Goal: Information Seeking & Learning: Learn about a topic

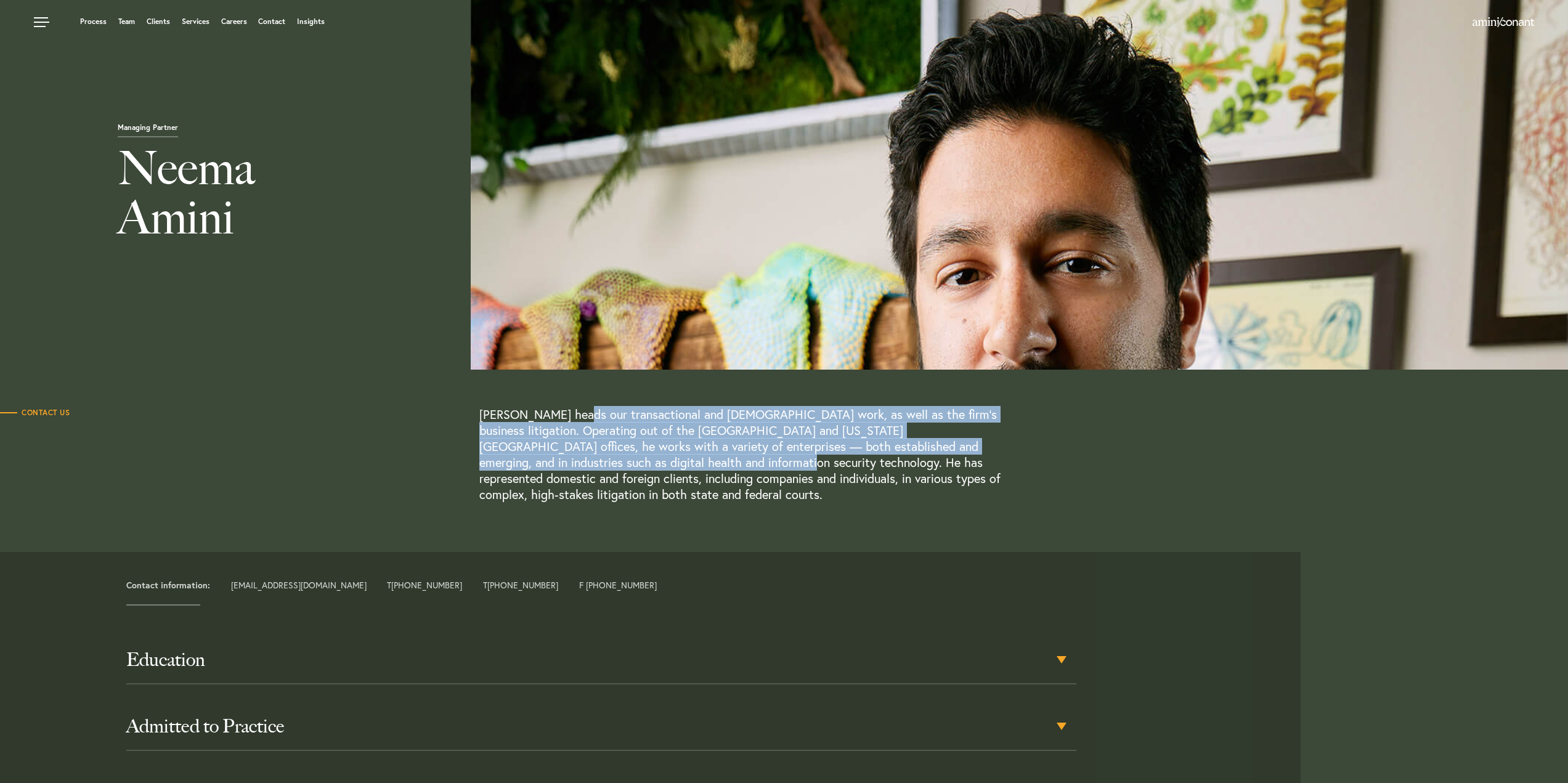
drag, startPoint x: 585, startPoint y: 416, endPoint x: 618, endPoint y: 469, distance: 62.4
click at [618, 469] on p "Neema Amini heads our transactional and contract work, as well as the firm’s bu…" at bounding box center [743, 455] width 527 height 96
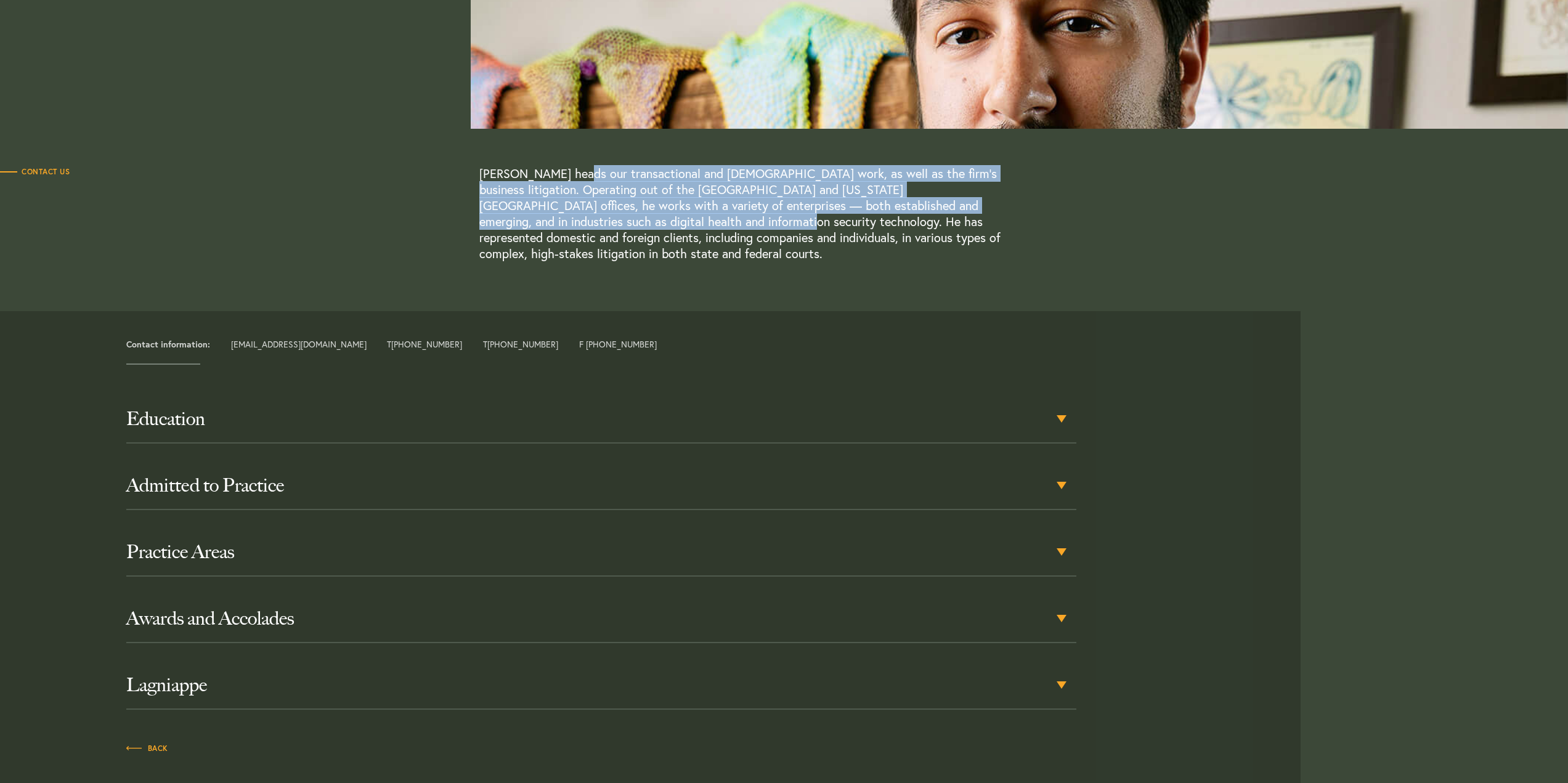
scroll to position [246, 0]
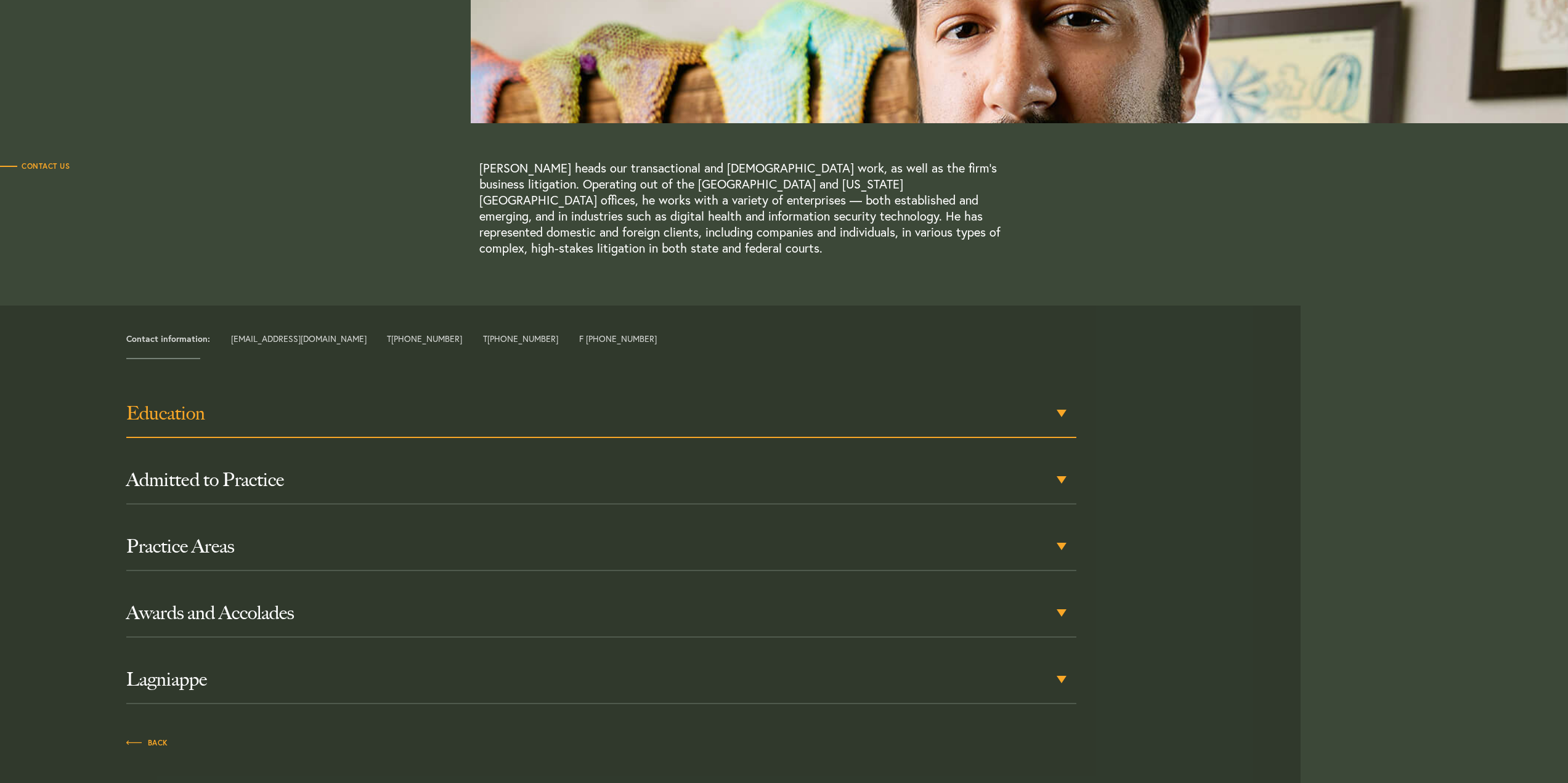
click at [1059, 400] on div "Education" at bounding box center [601, 414] width 950 height 48
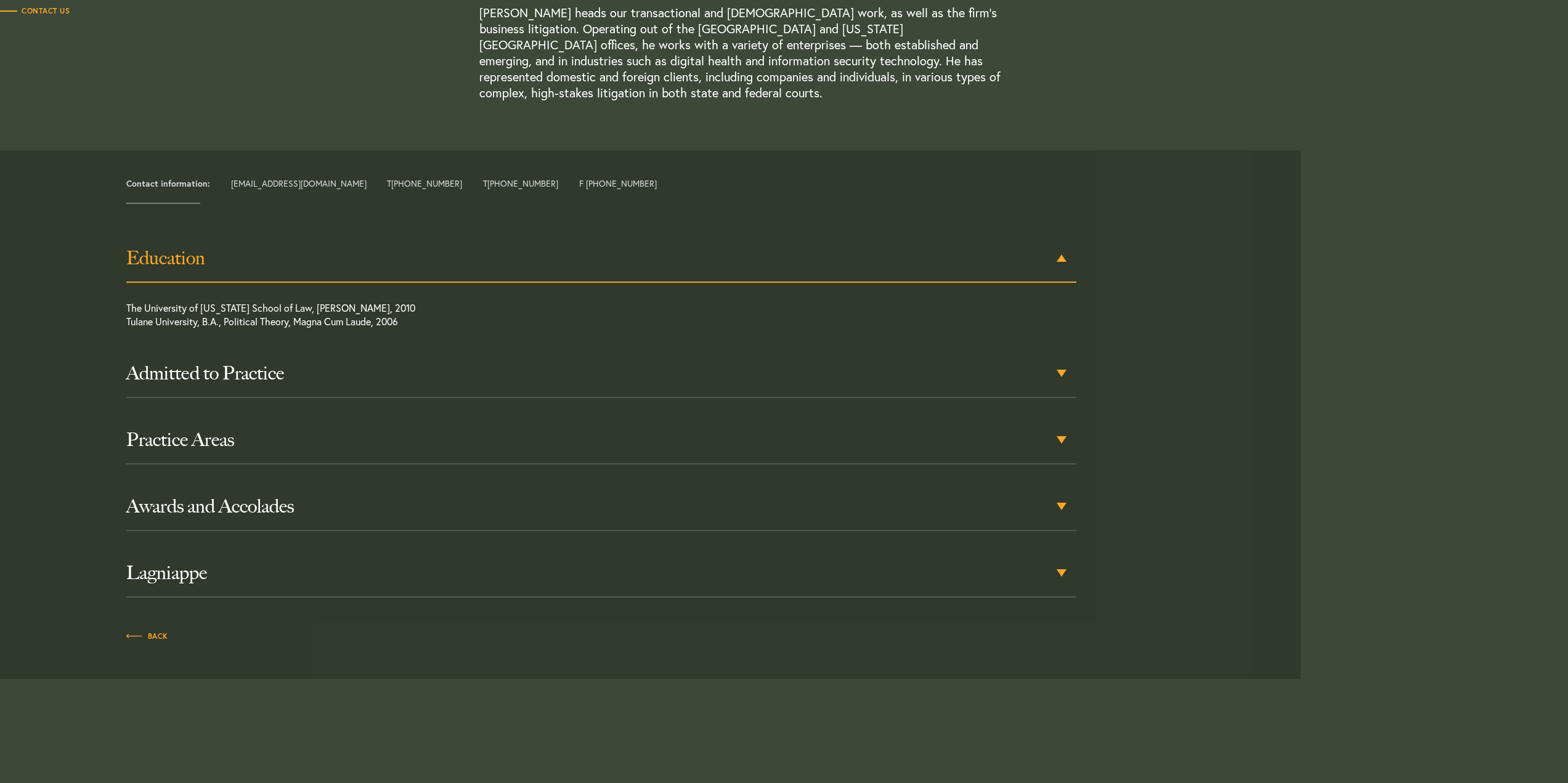
scroll to position [425, 0]
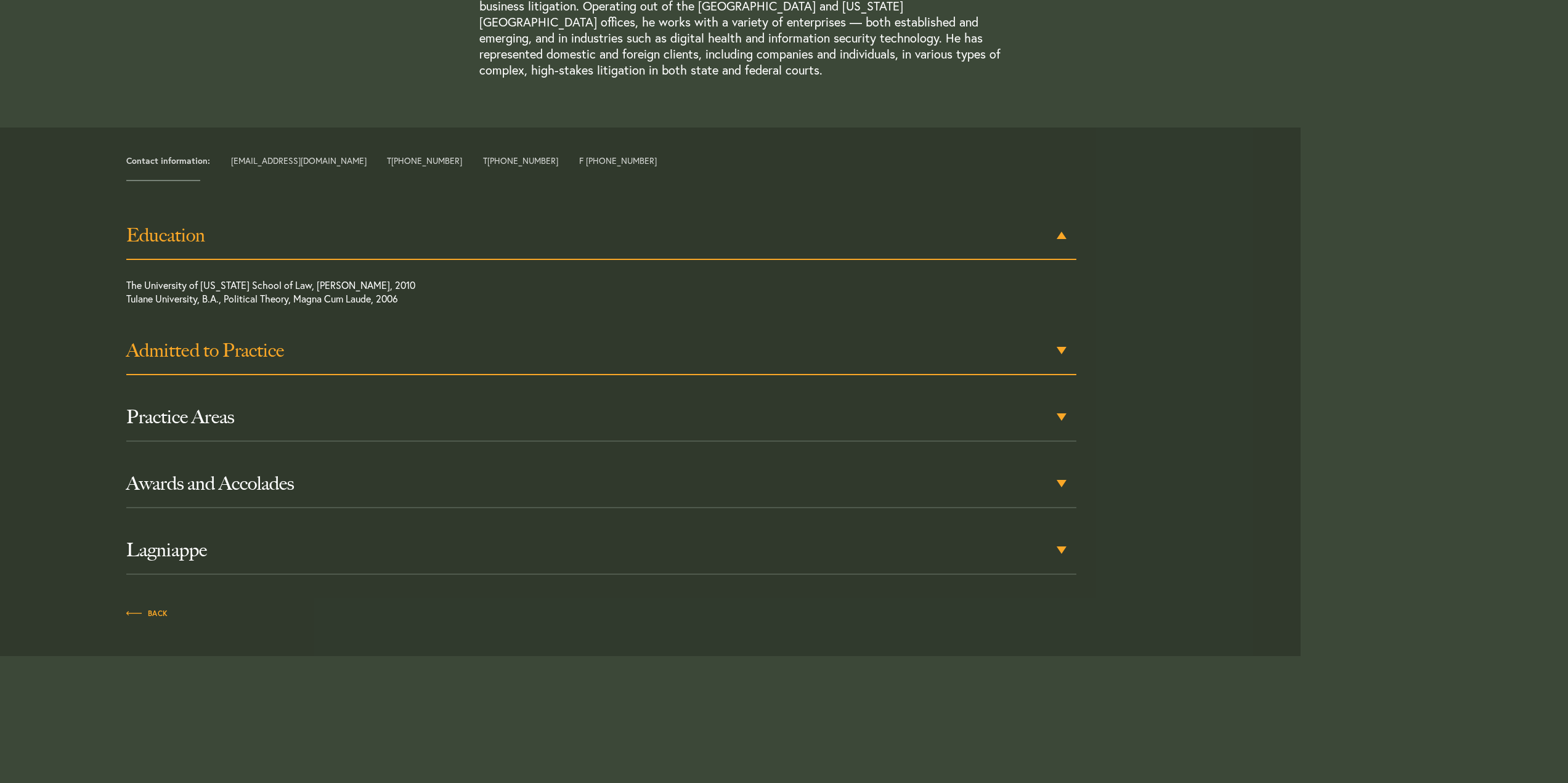
click at [1066, 339] on h3 "Admitted to Practice" at bounding box center [601, 350] width 950 height 22
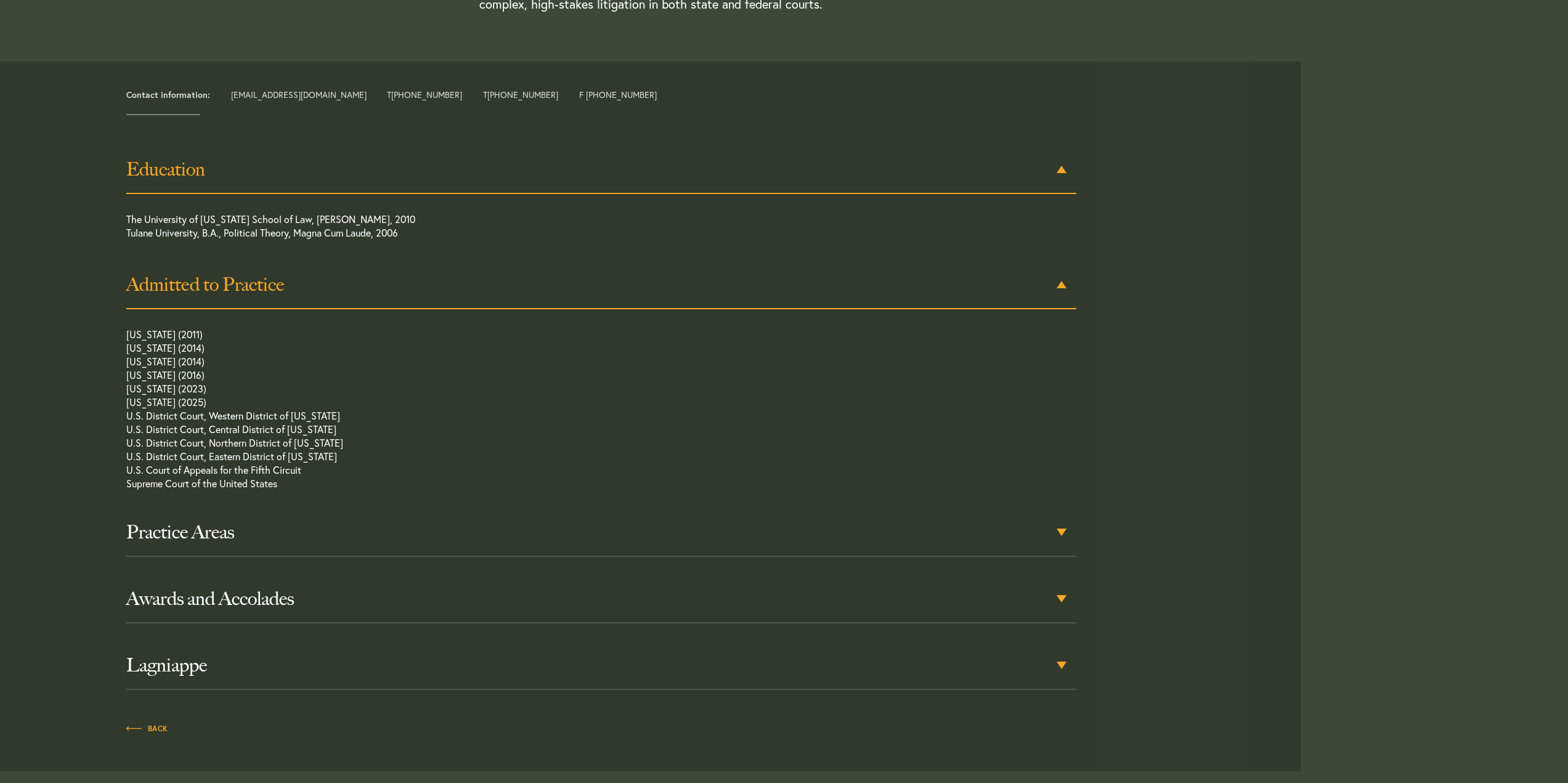
scroll to position [540, 0]
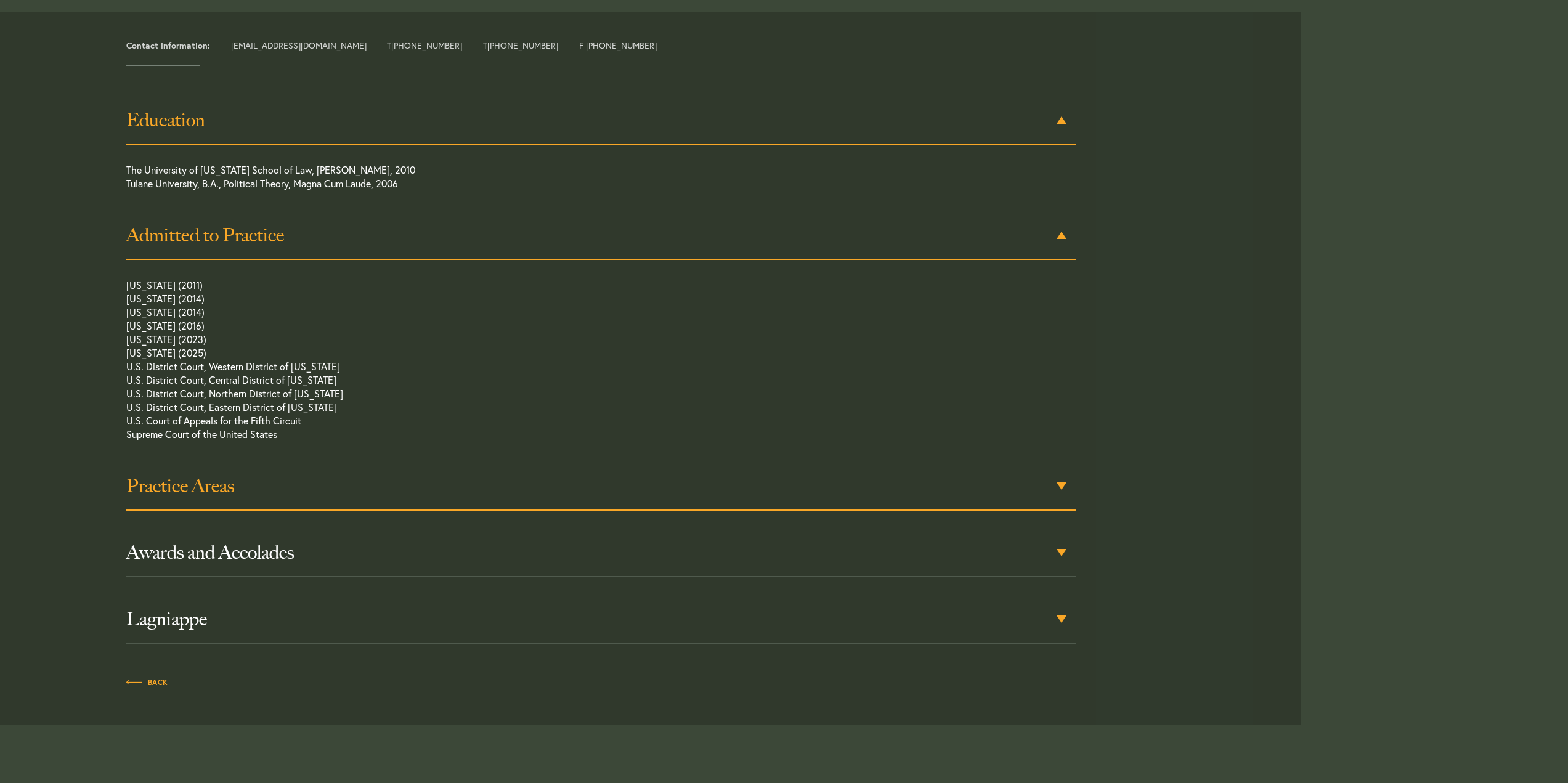
click at [1065, 475] on h3 "Practice Areas" at bounding box center [601, 486] width 950 height 22
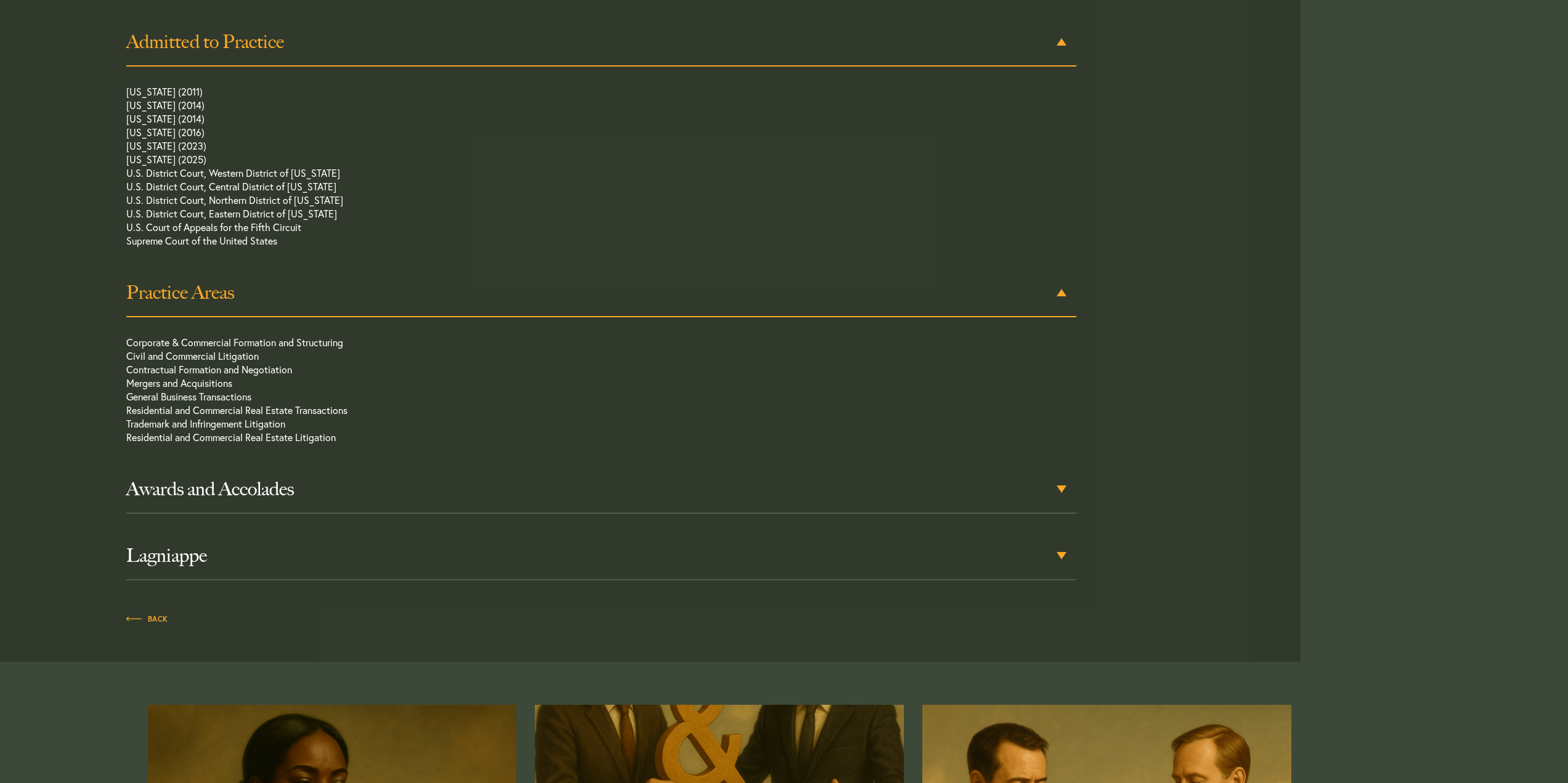
scroll to position [791, 0]
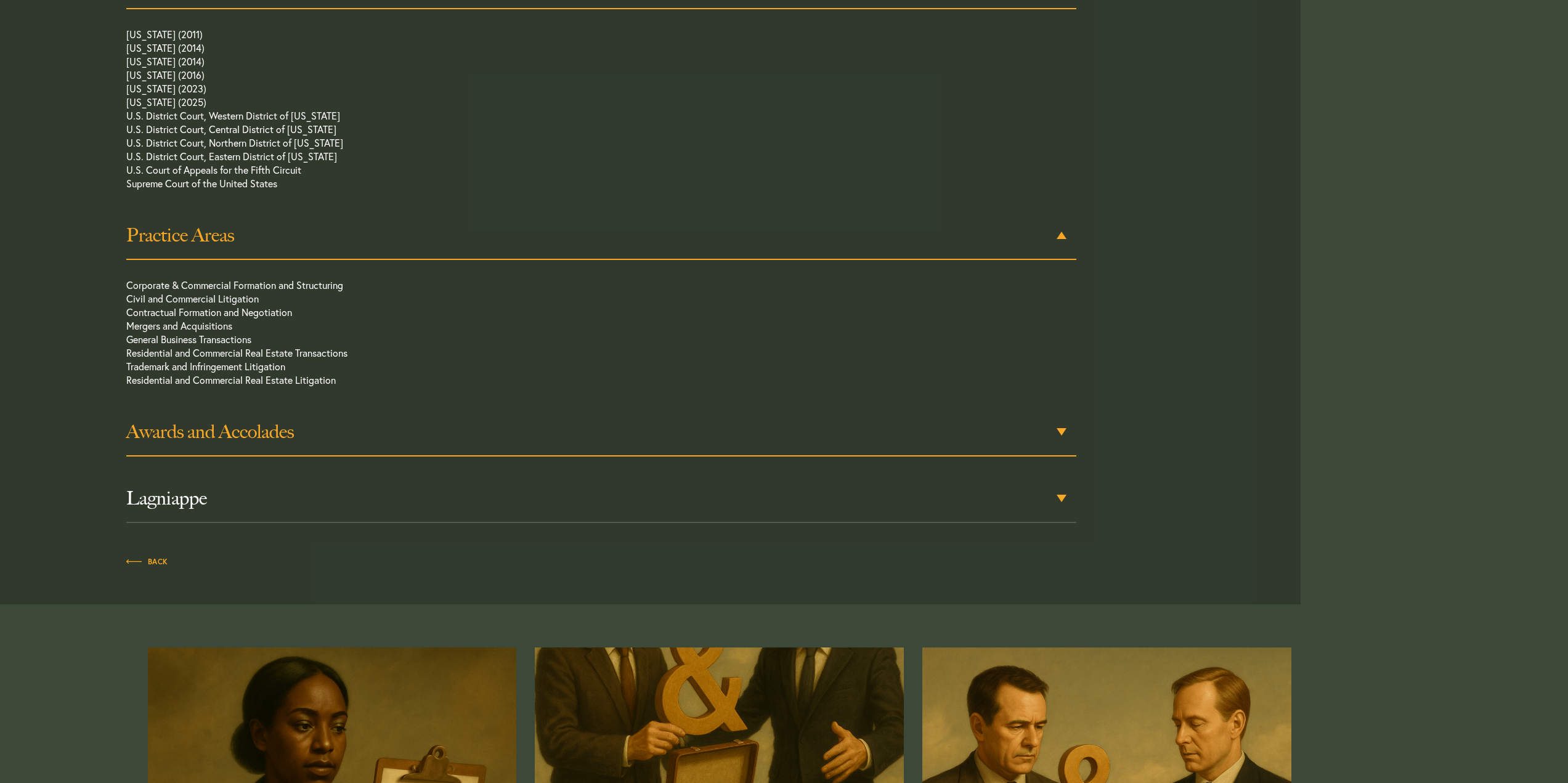
click at [1053, 421] on h3 "Awards and Accolades" at bounding box center [601, 432] width 950 height 22
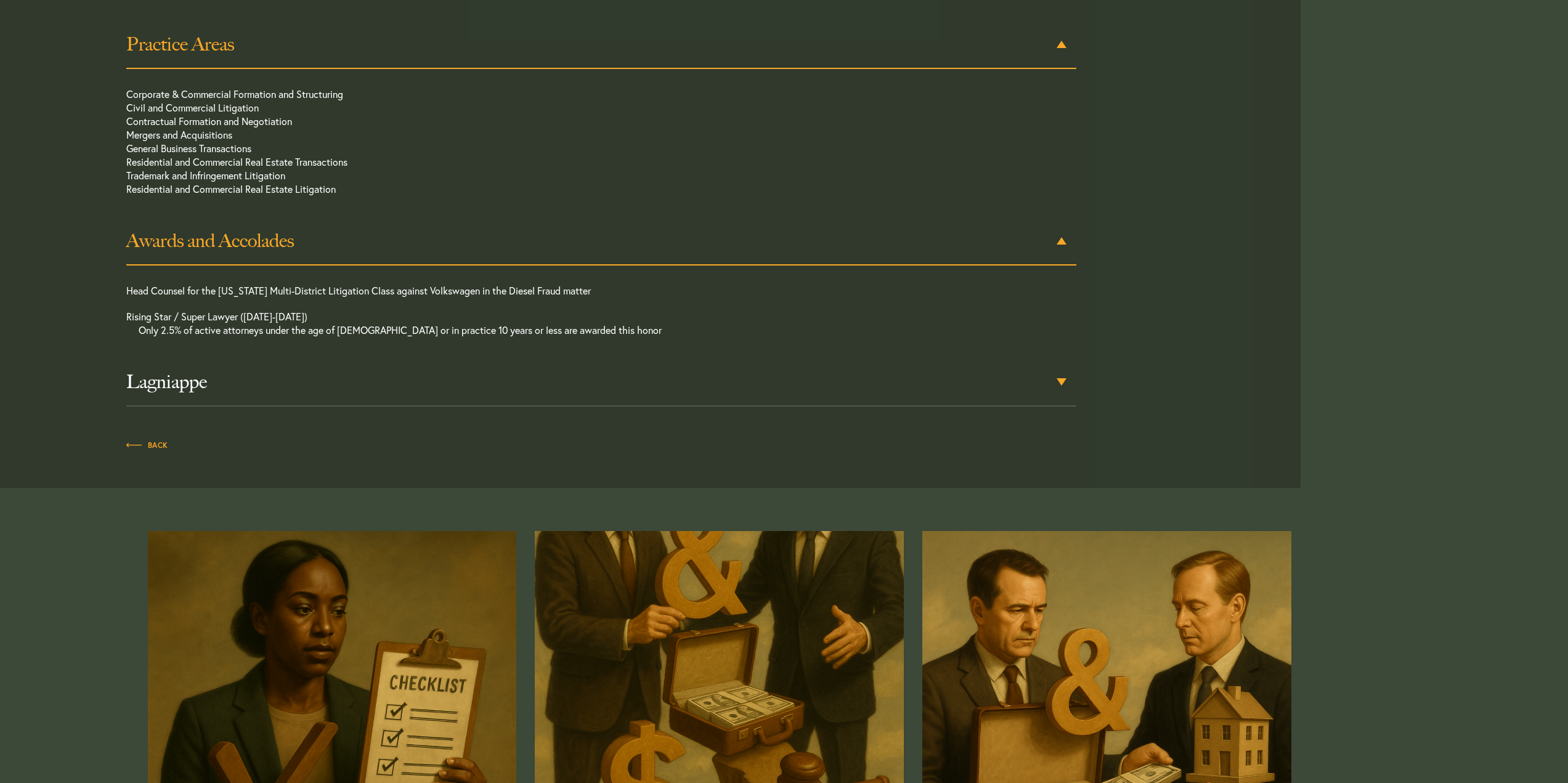
scroll to position [987, 0]
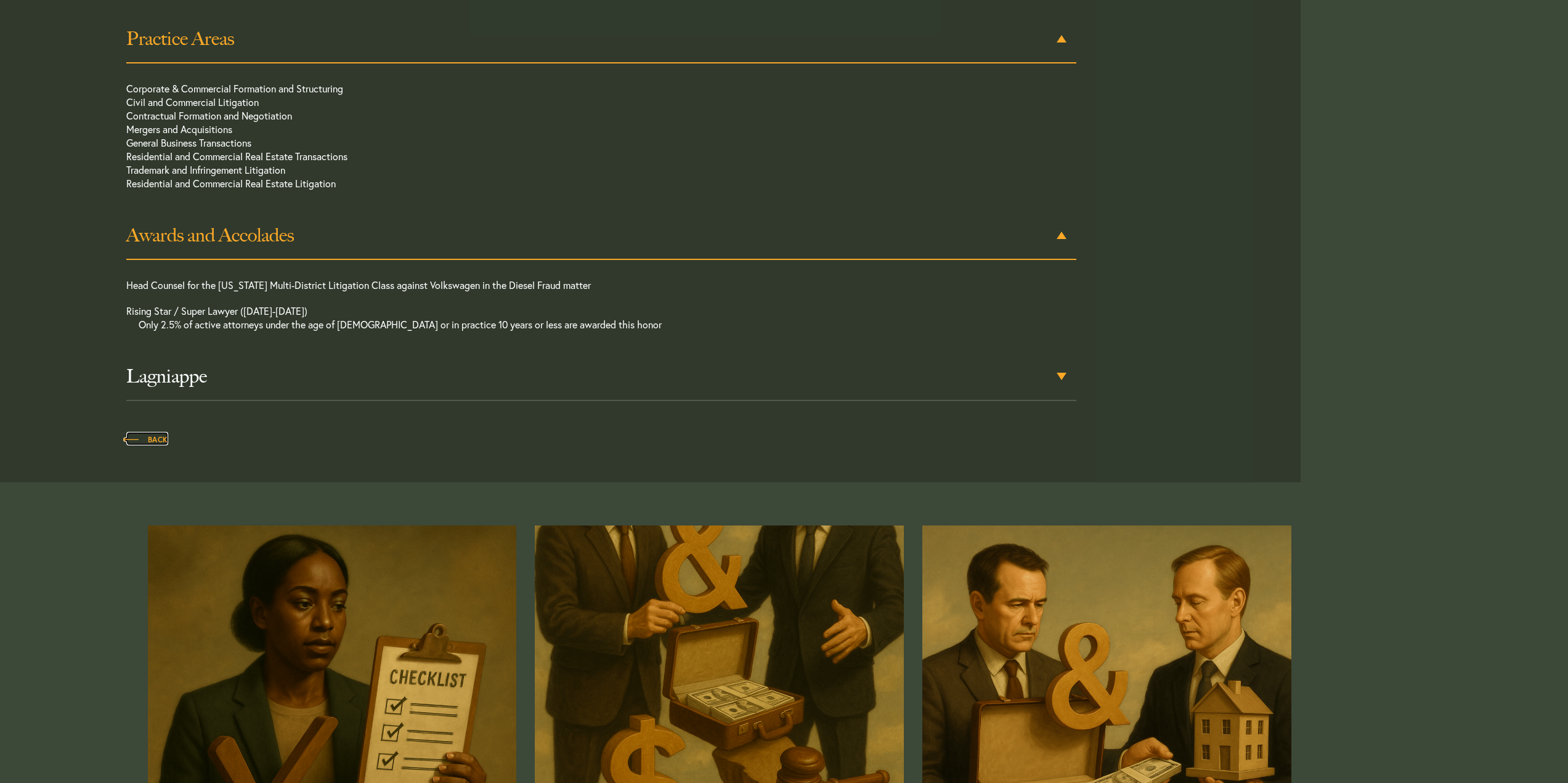
click at [154, 436] on span "Back" at bounding box center [147, 440] width 42 height 8
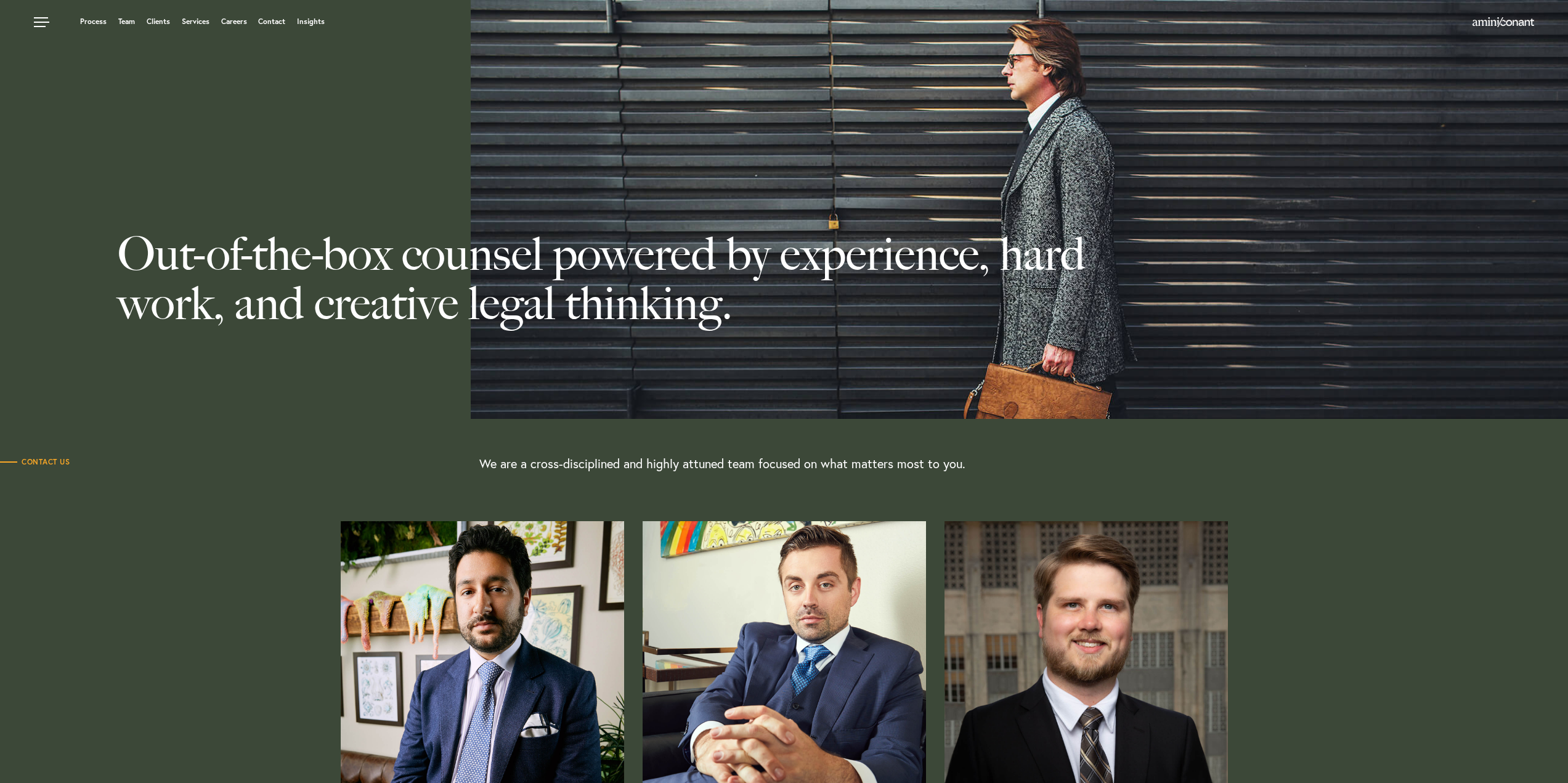
click at [171, 22] on ul "Process Team Clients Services Careers Contact Insights" at bounding box center [594, 21] width 1121 height 12
click at [153, 23] on link "Clients" at bounding box center [158, 22] width 24 height 8
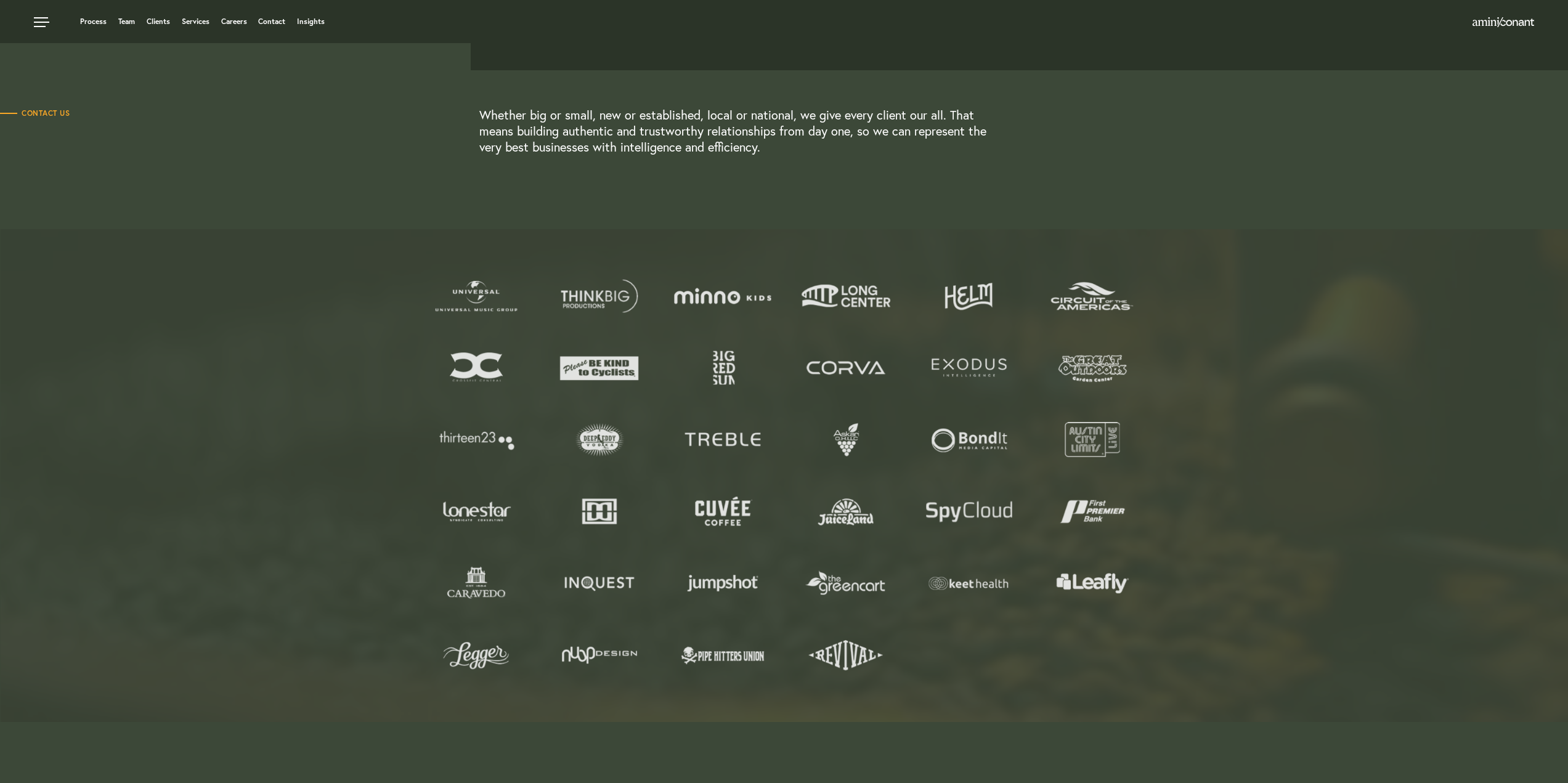
scroll to position [308, 0]
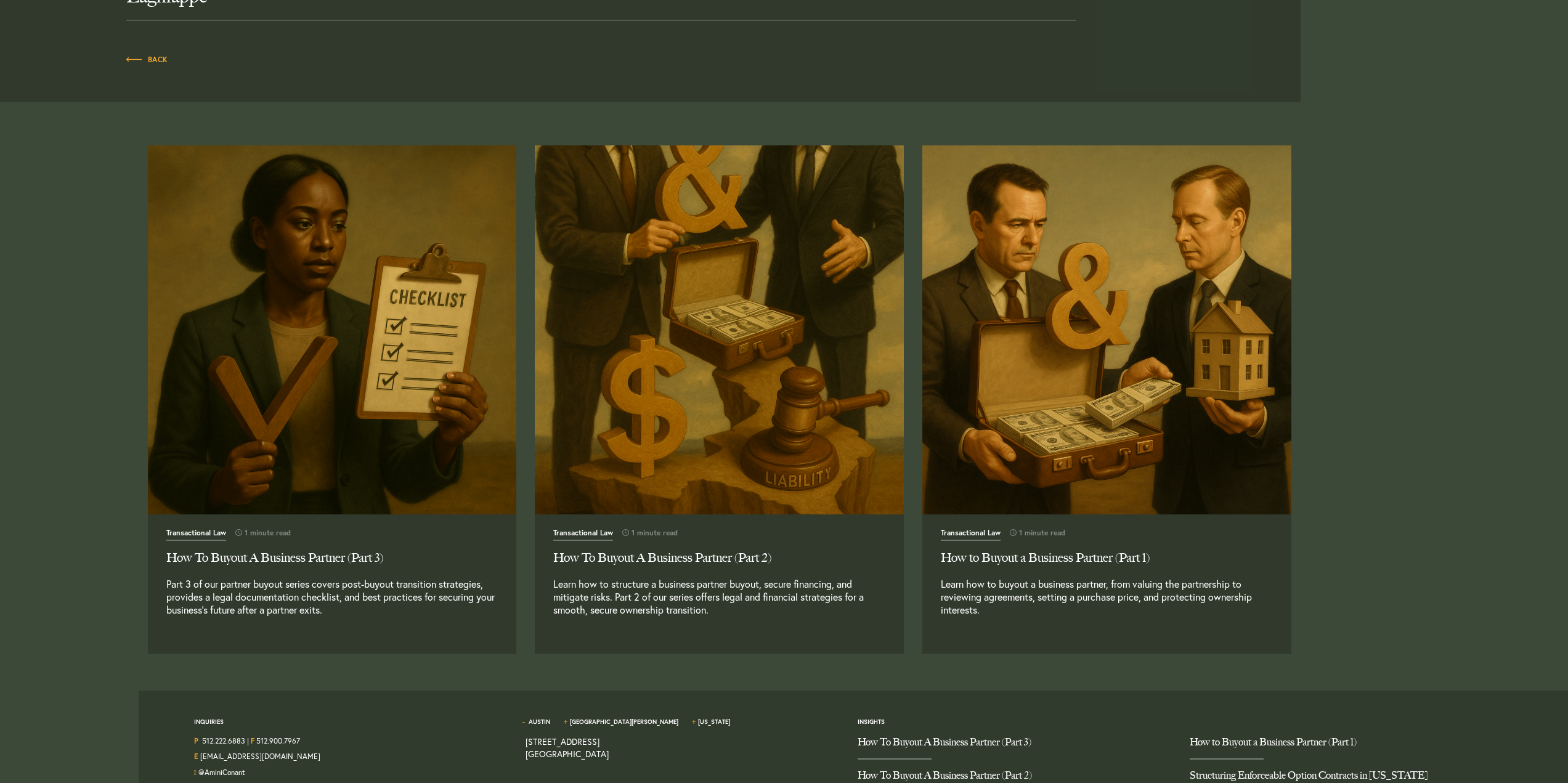
scroll to position [970, 0]
